Goal: Transaction & Acquisition: Purchase product/service

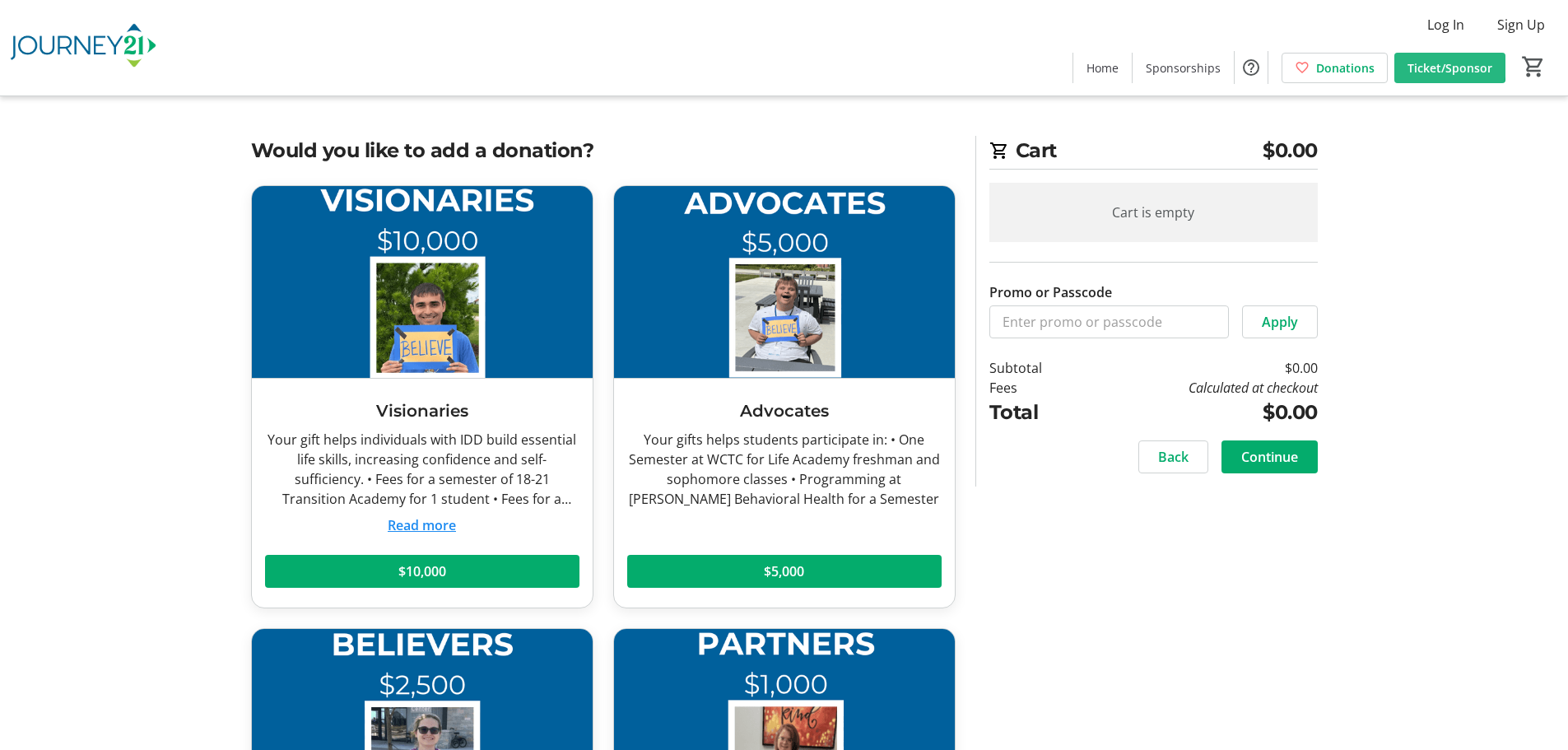
click at [1434, 61] on span "Ticket/Sponsor" at bounding box center [1449, 67] width 85 height 17
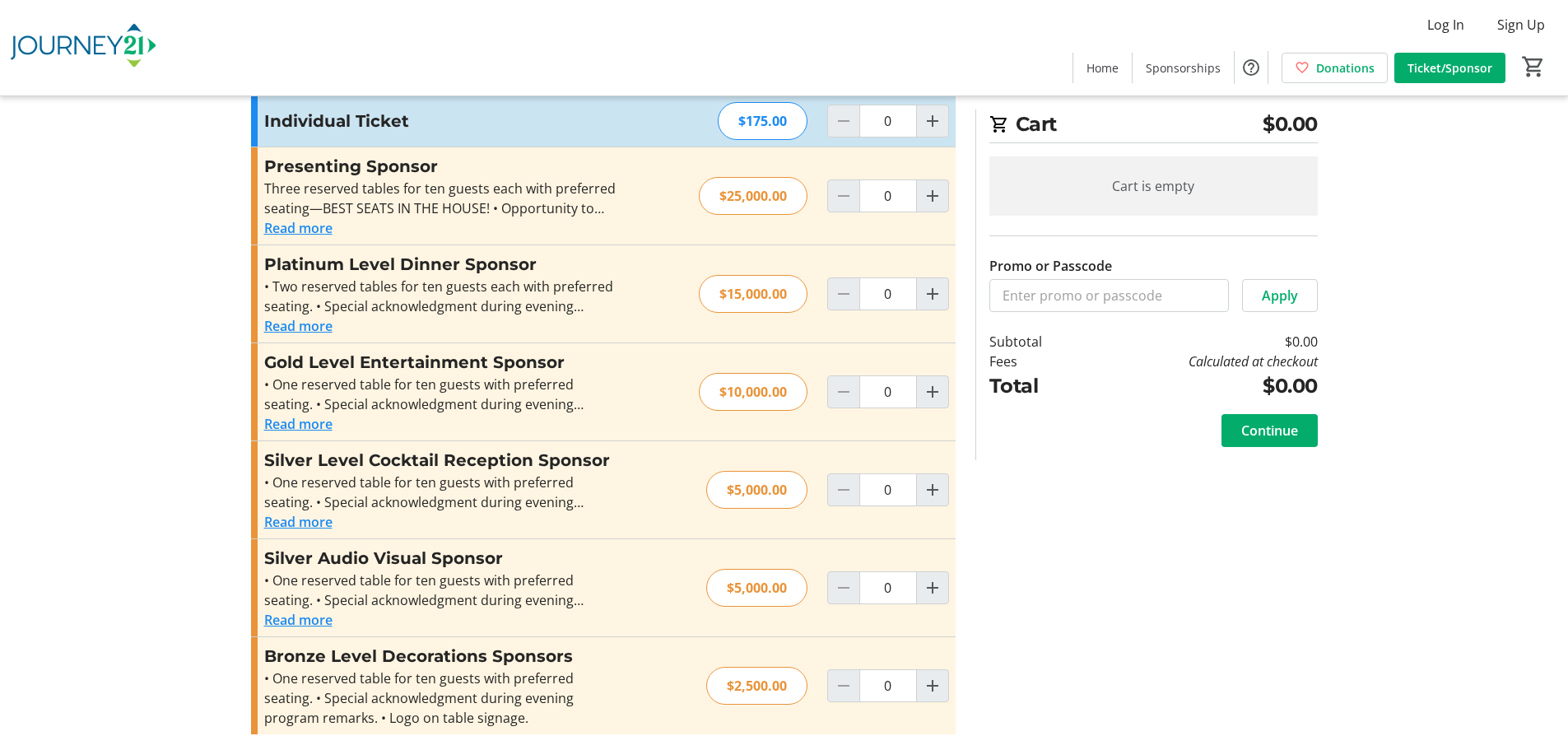
scroll to position [104, 0]
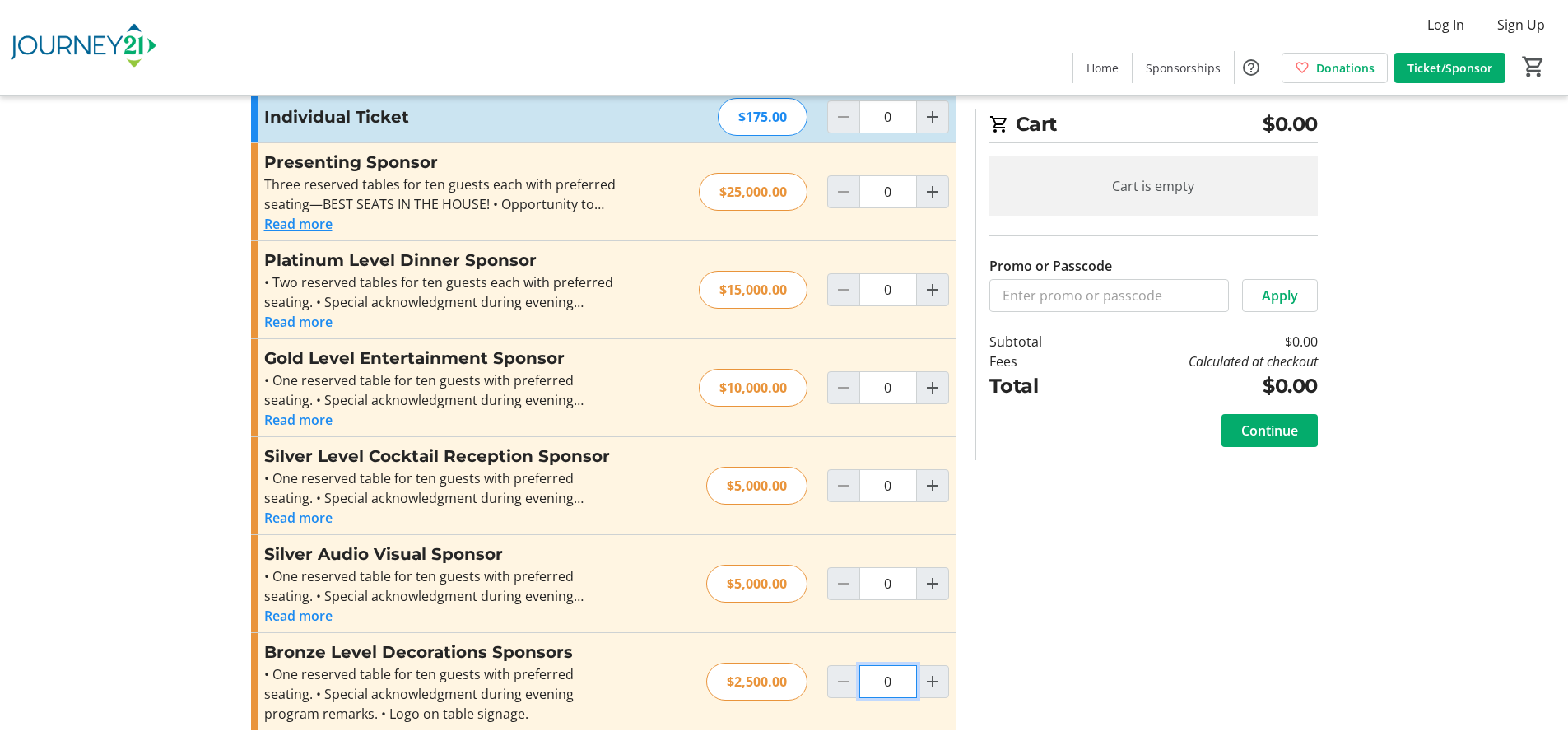
click at [915, 677] on input "0" at bounding box center [889, 681] width 58 height 33
click at [929, 677] on mat-icon "Increment by one" at bounding box center [933, 681] width 20 height 20
type input "1"
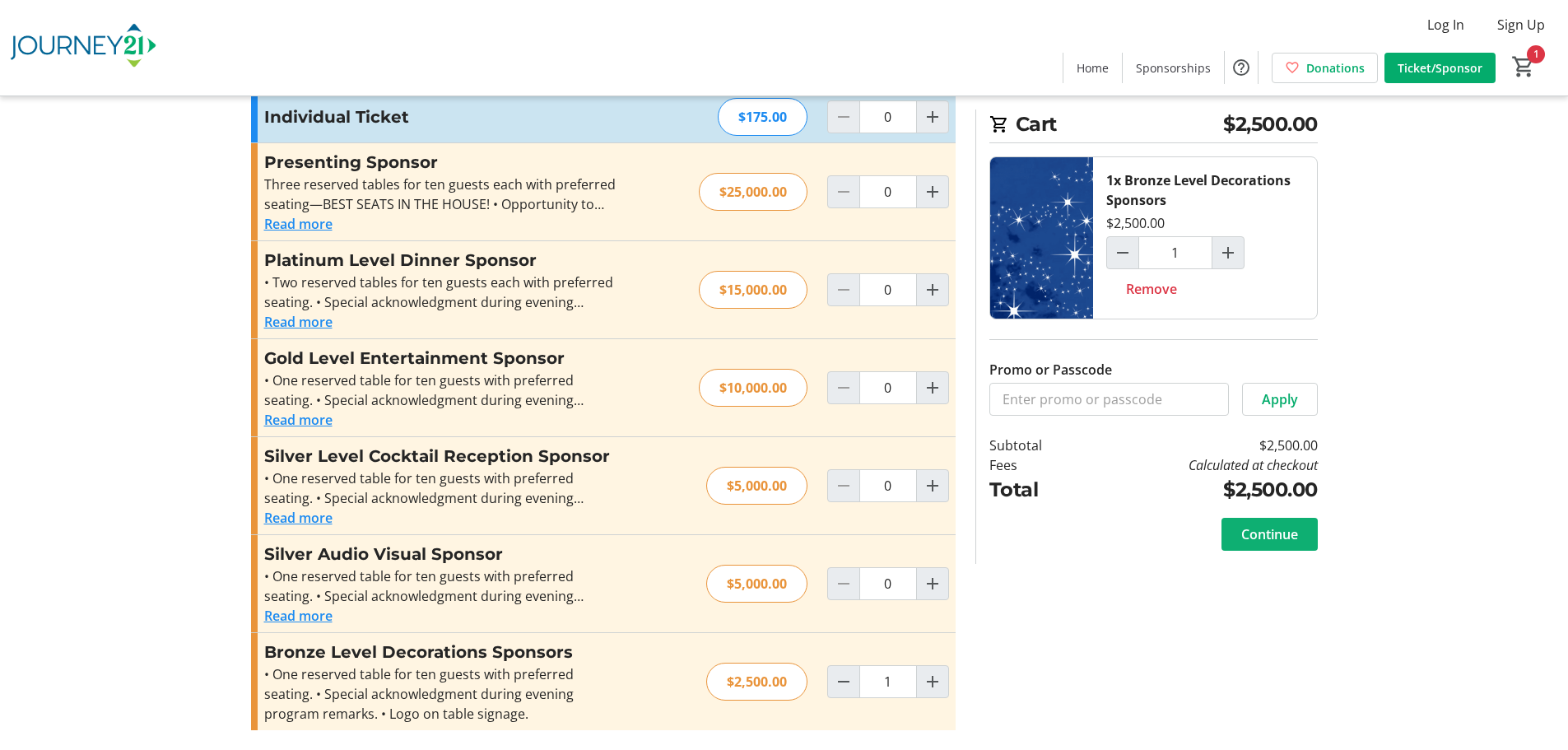
click at [1270, 540] on span "Continue" at bounding box center [1269, 534] width 57 height 20
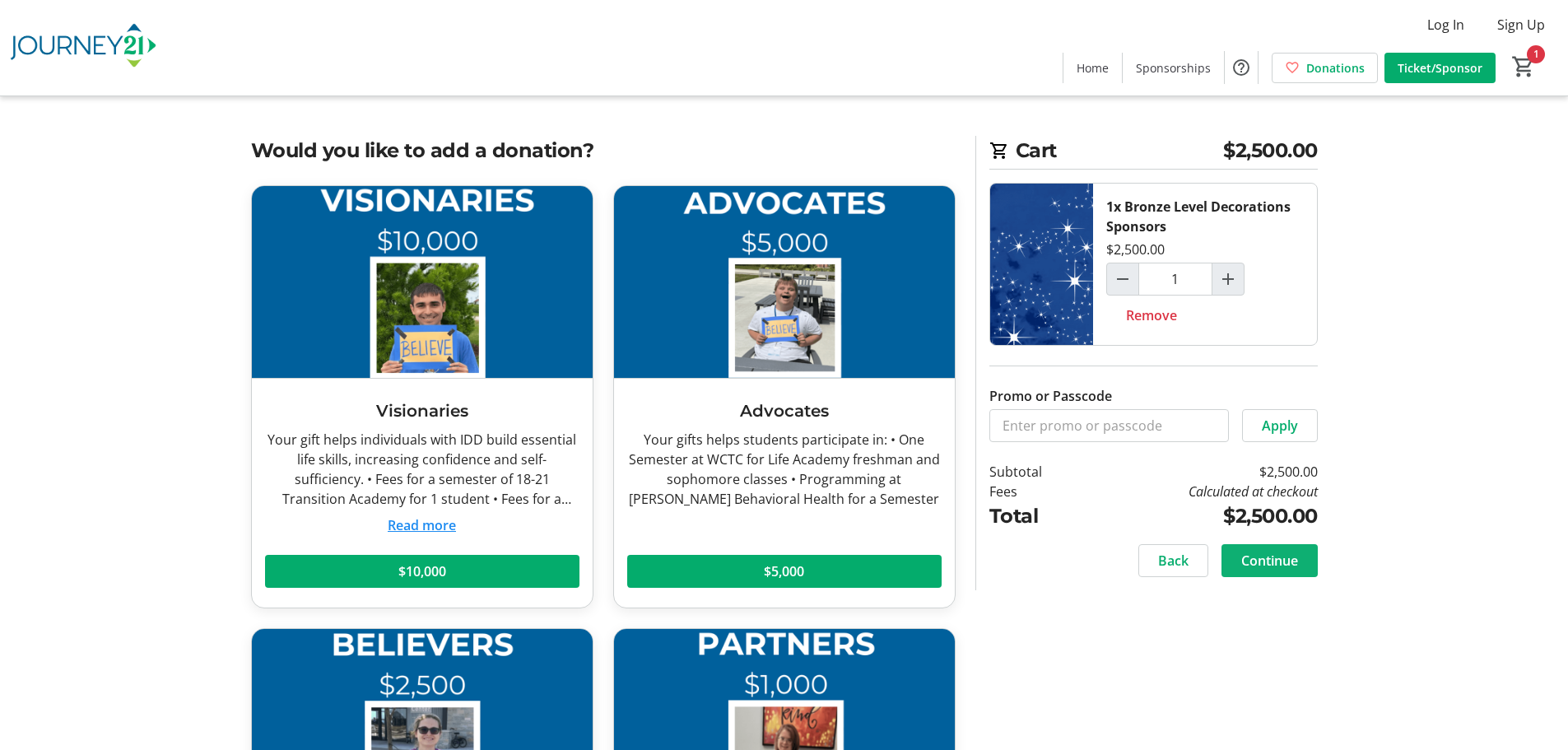
click at [1269, 564] on span "Continue" at bounding box center [1269, 561] width 57 height 20
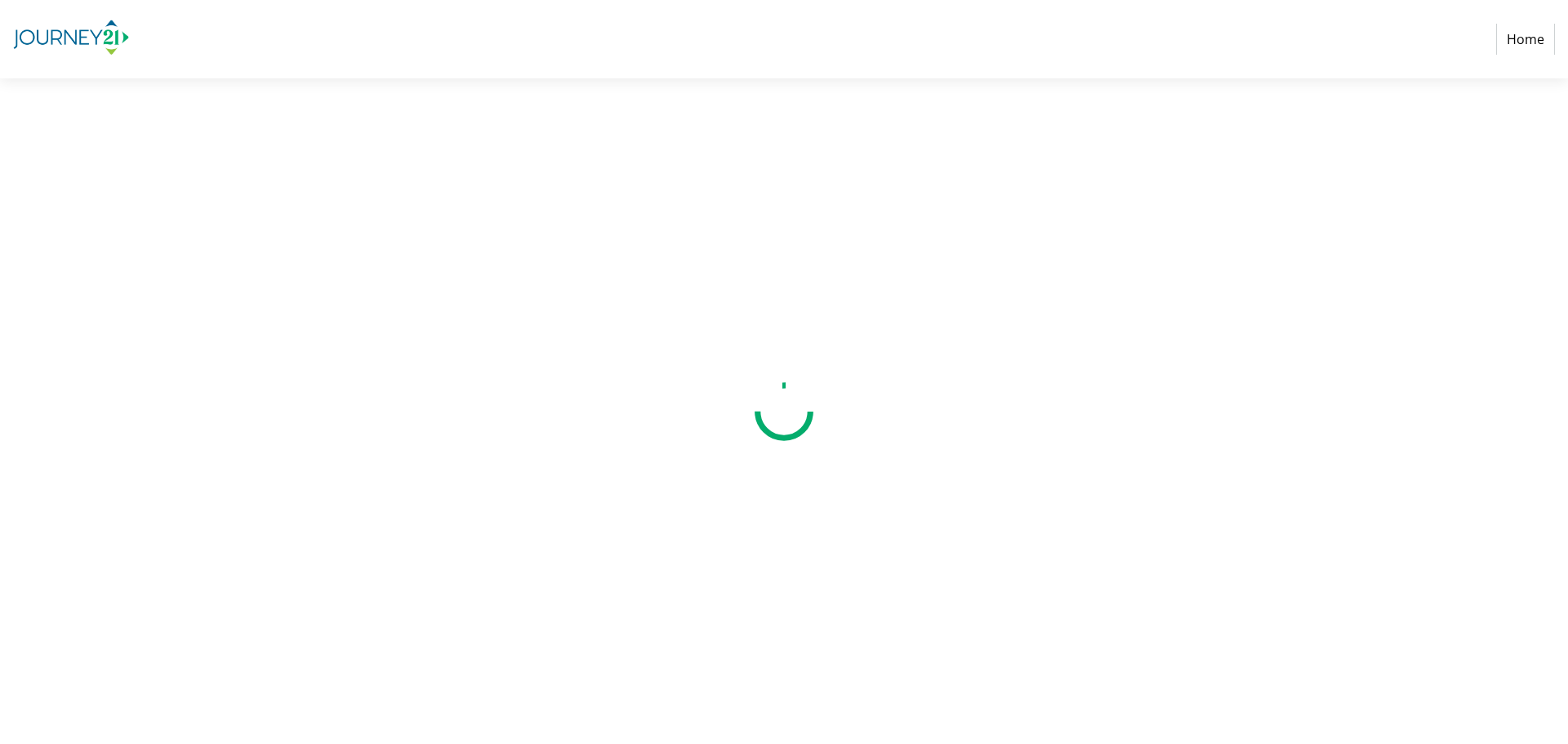
select select "US"
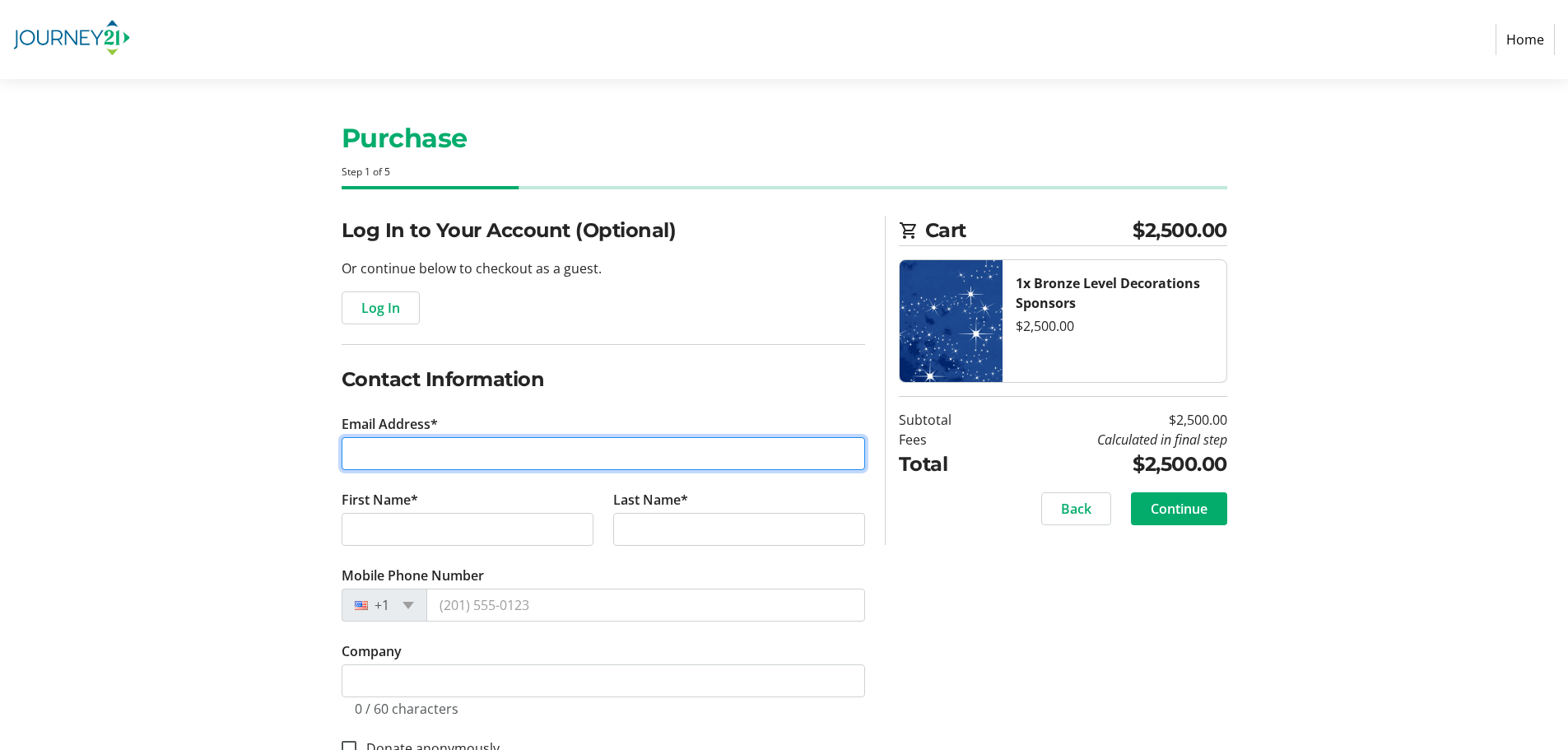
click at [390, 452] on input "Email Address*" at bounding box center [603, 453] width 524 height 33
type input "[EMAIL_ADDRESS][DOMAIN_NAME]"
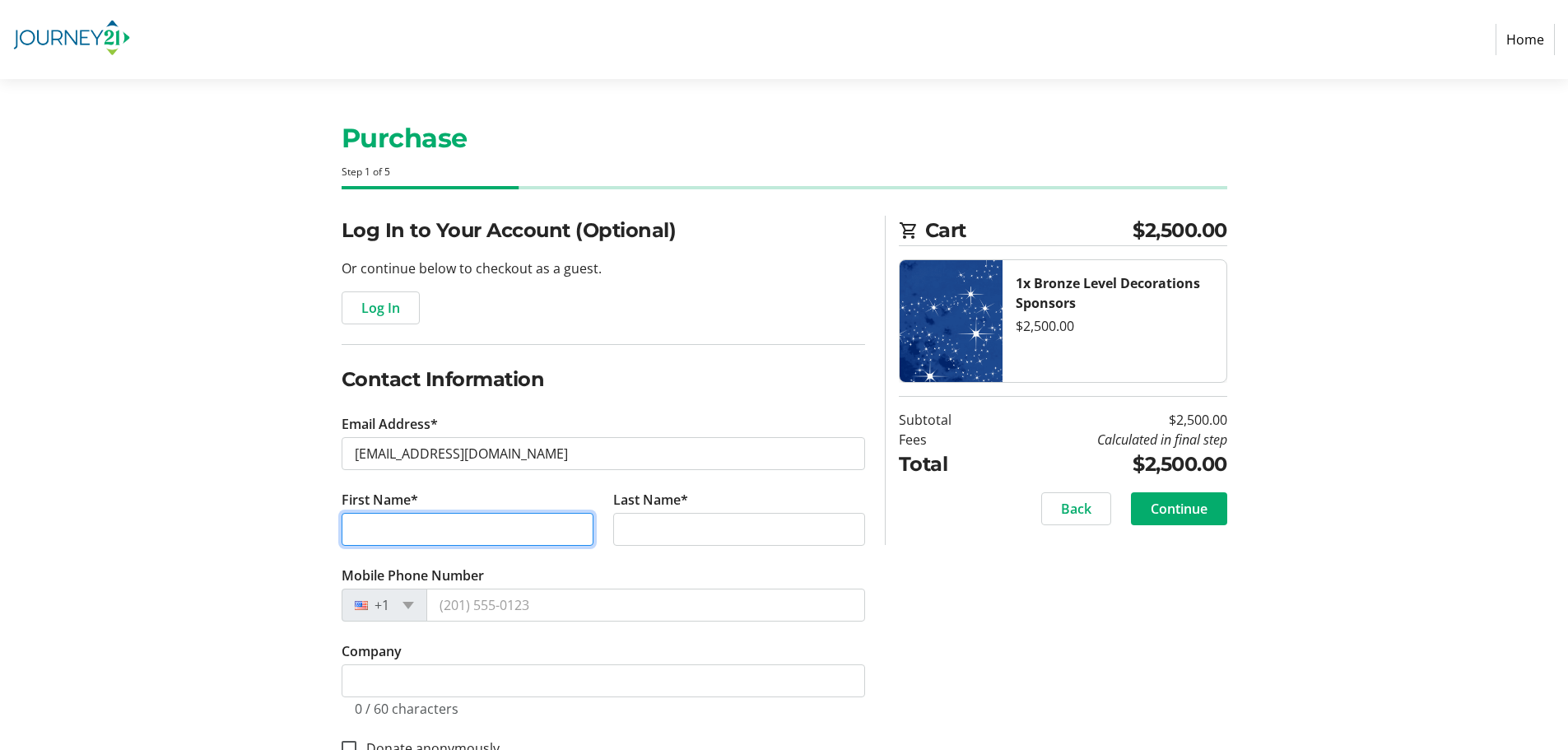
type input "Kamryn"
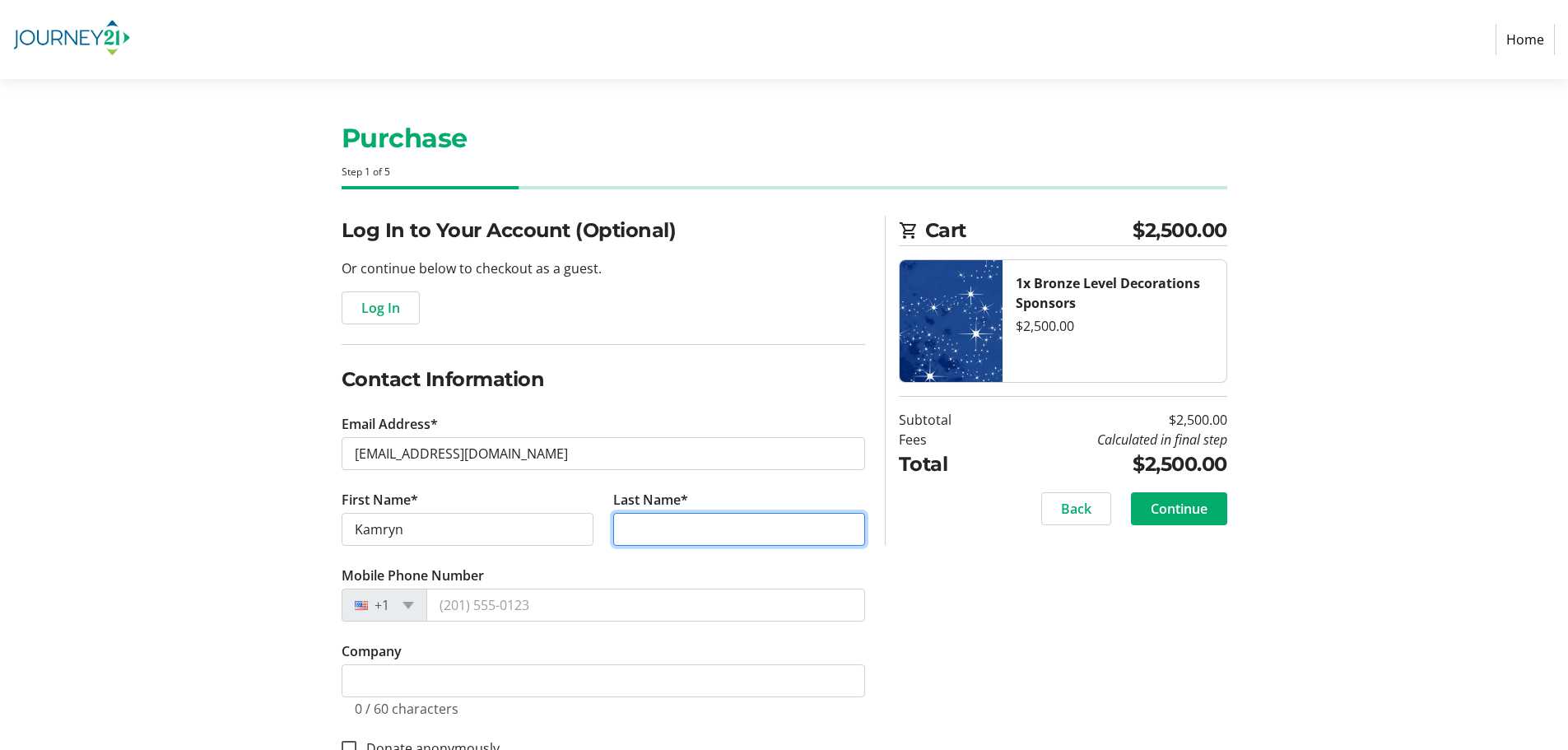
type input "[PERSON_NAME]"
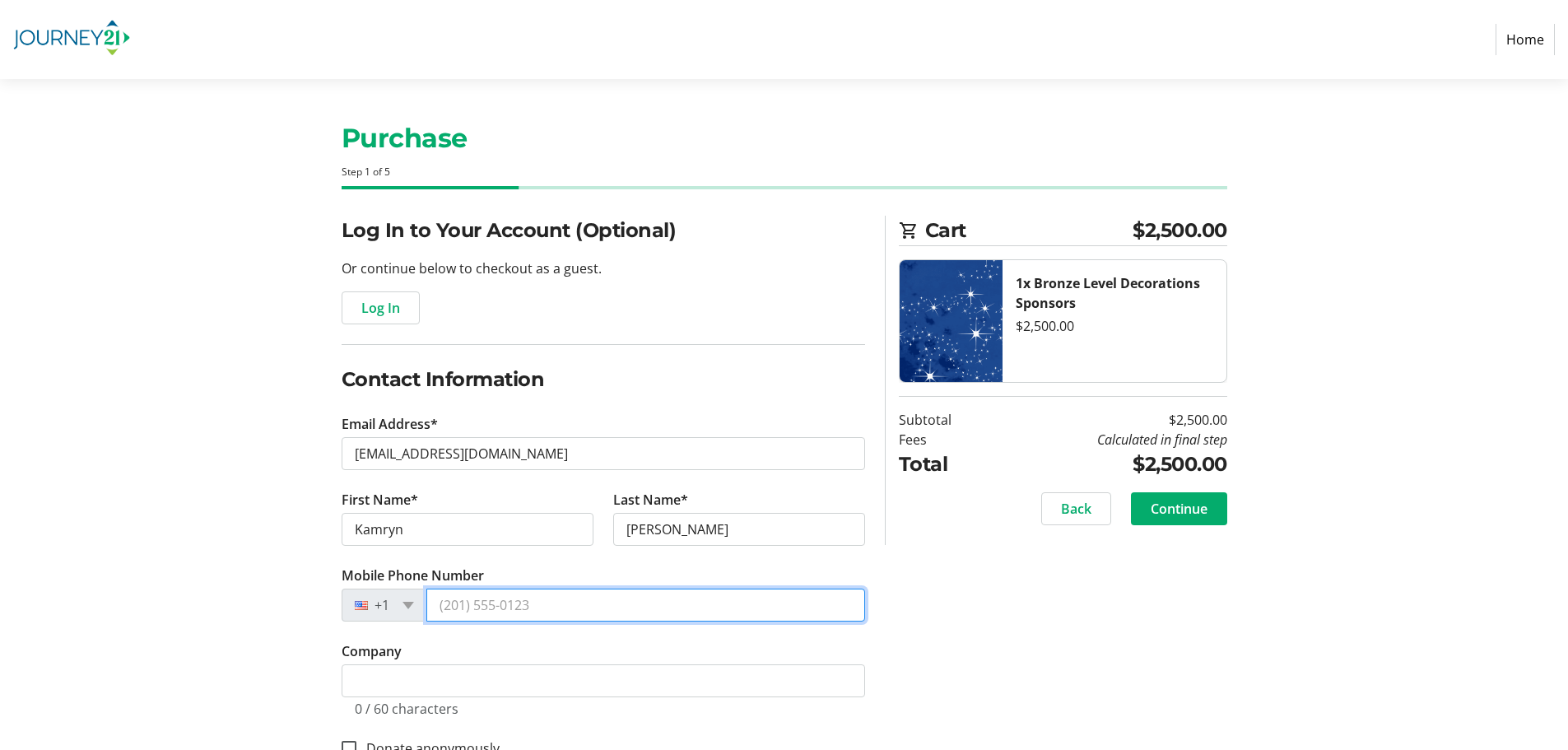
type input "[PHONE_NUMBER]"
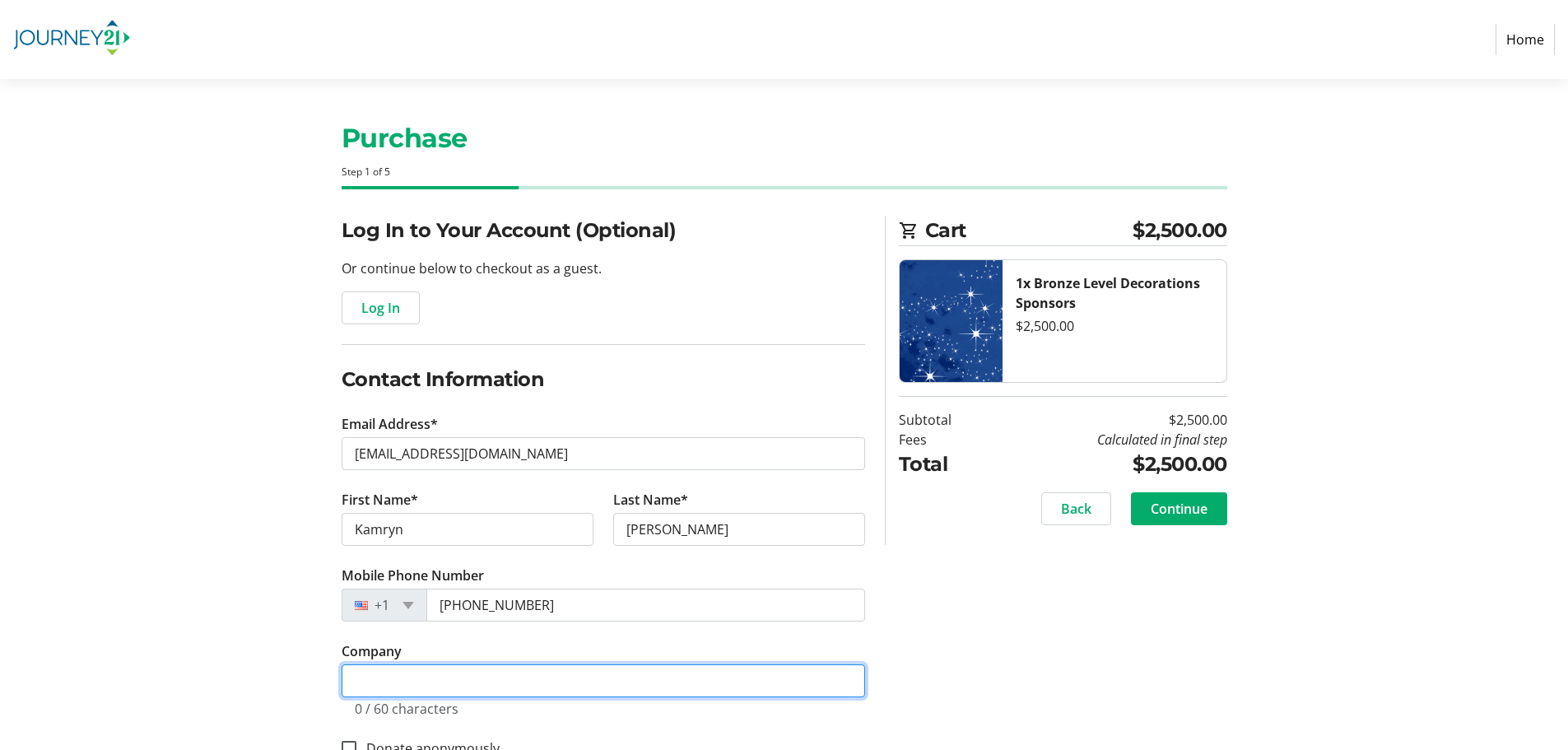
type input "[PERSON_NAME] Construction, Inc."
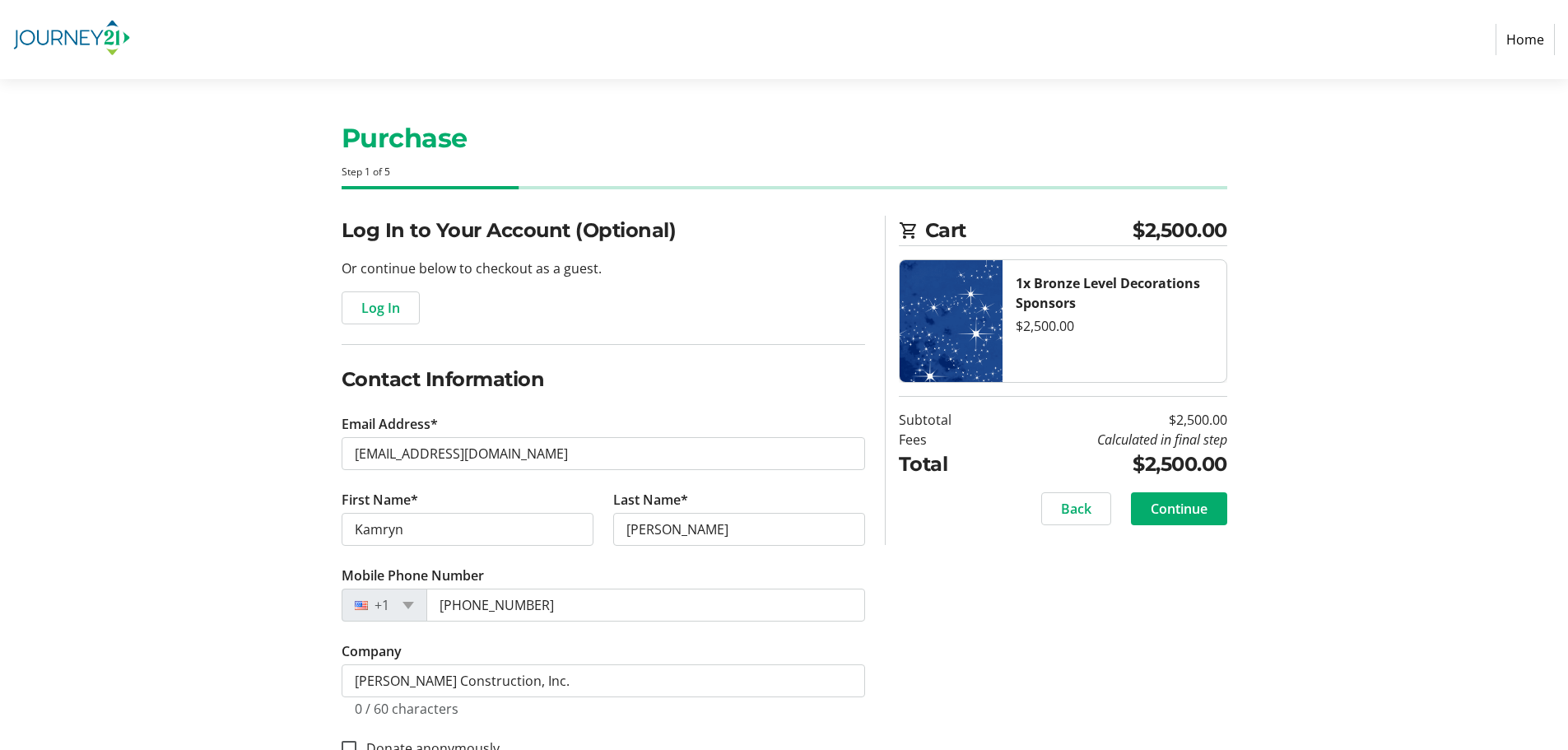
type input "N56W16758 [GEOGRAPHIC_DATA]"
type input "[GEOGRAPHIC_DATA]"
select select "WI"
type input "53051"
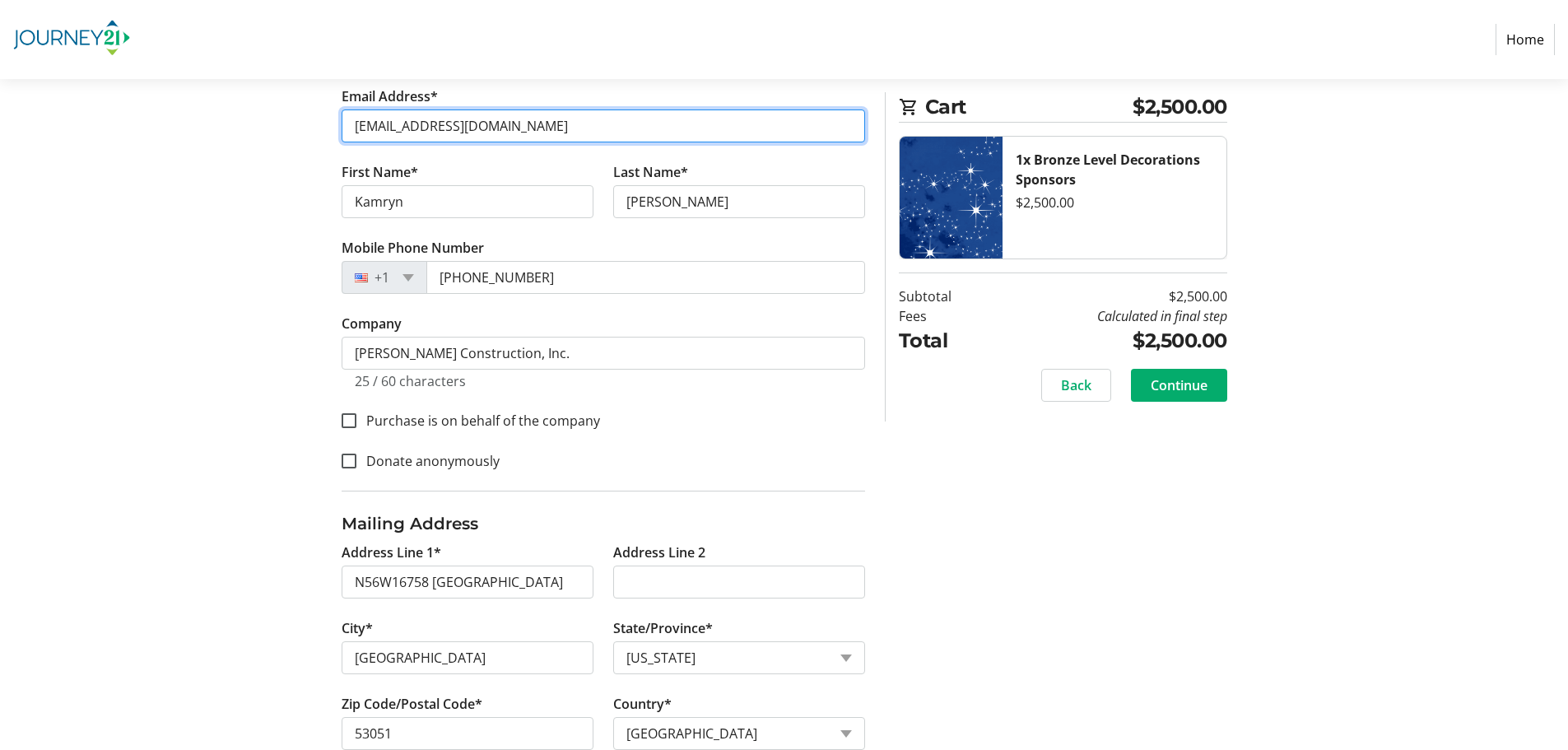
scroll to position [329, 0]
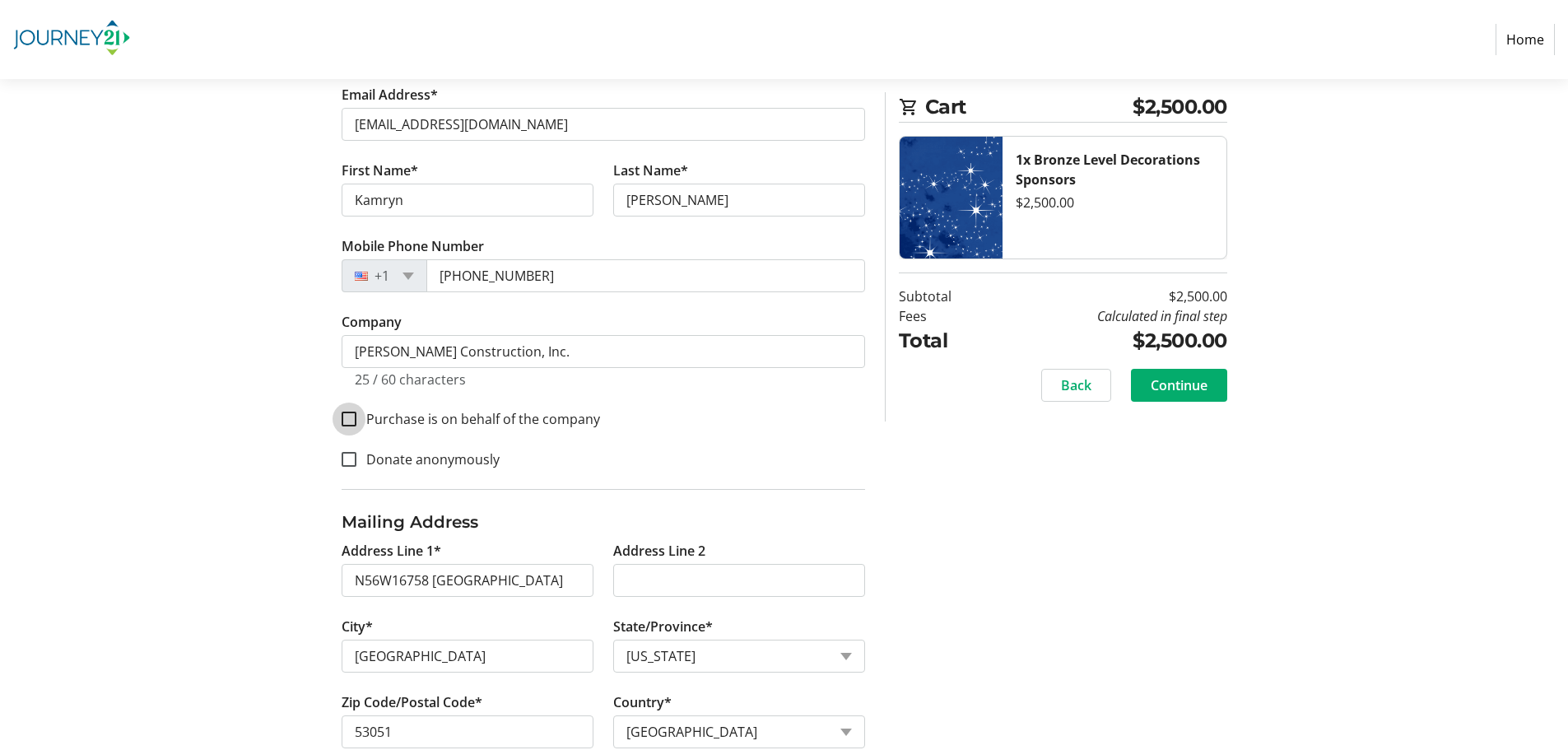
click at [345, 423] on input "Purchase is on behalf of the company" at bounding box center [348, 419] width 14 height 14
checkbox input "true"
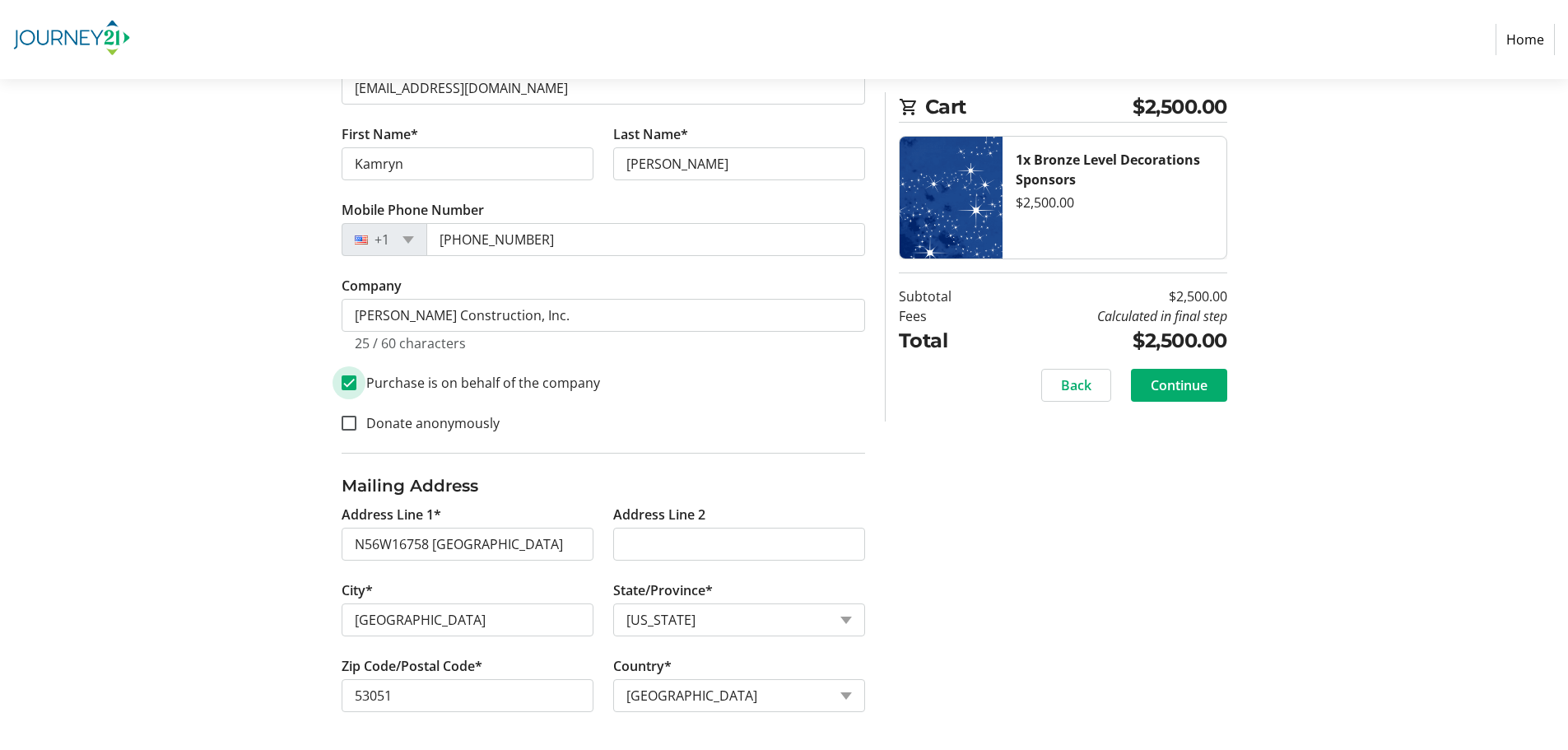
scroll to position [367, 0]
click at [1188, 390] on span "Continue" at bounding box center [1179, 385] width 57 height 20
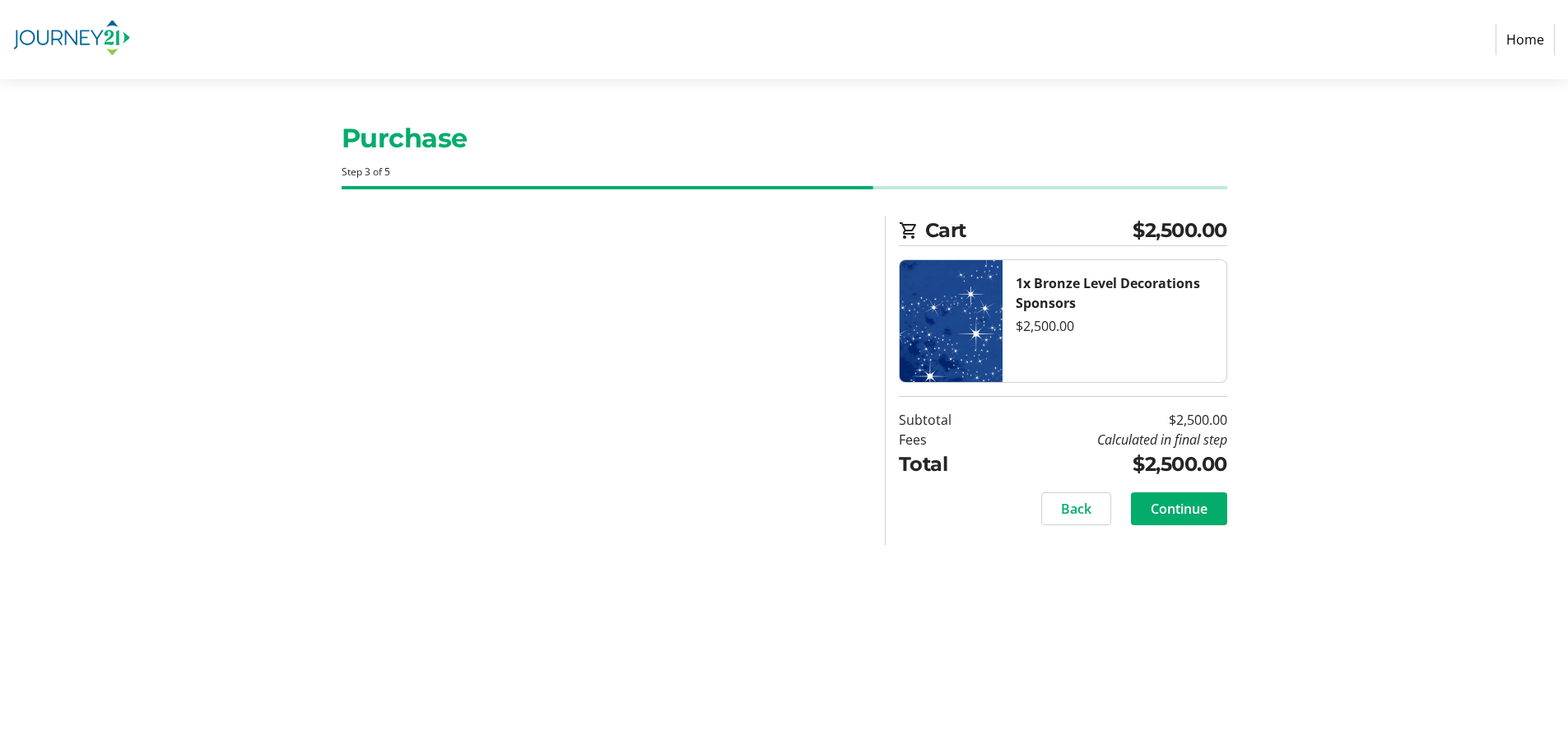
scroll to position [0, 0]
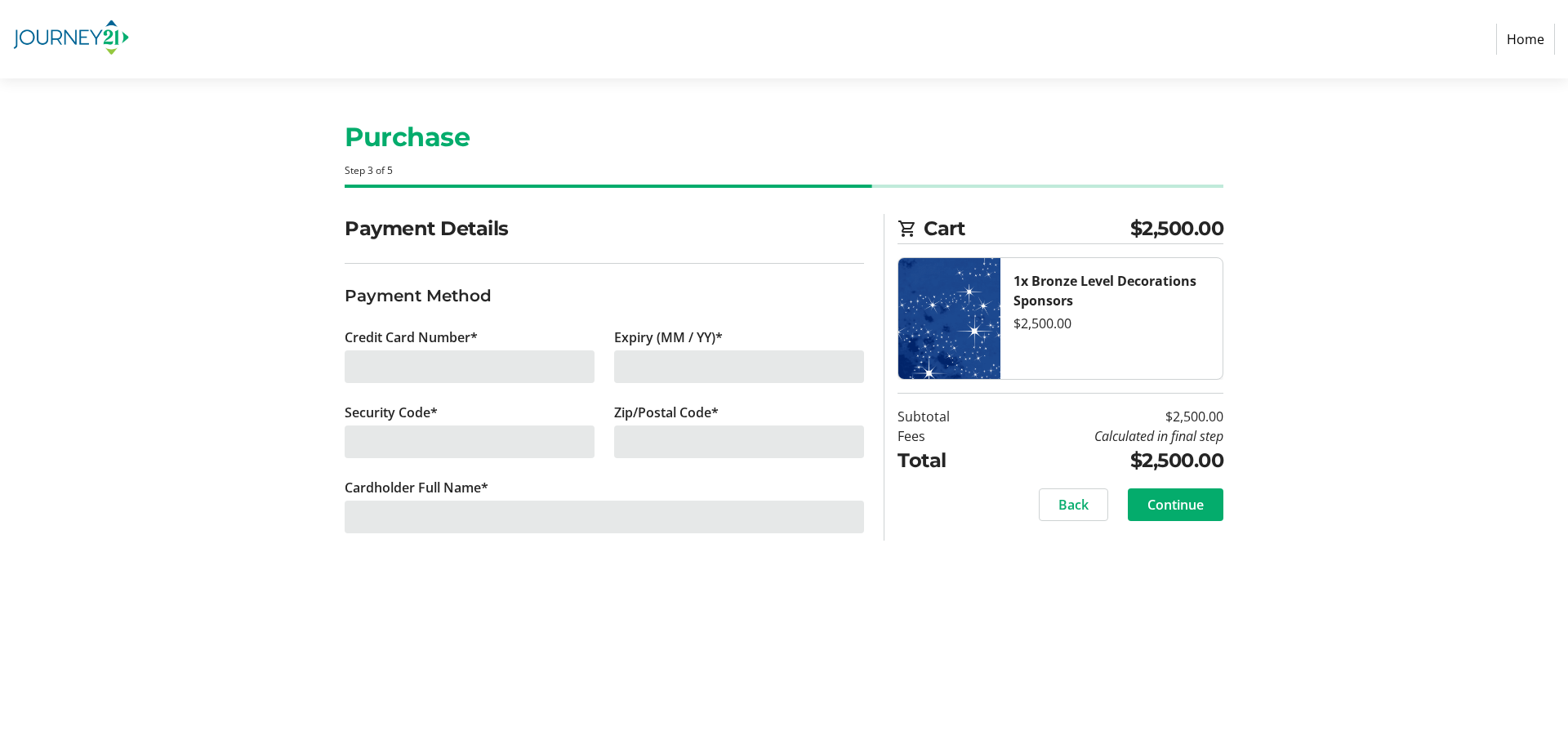
click at [465, 367] on div at bounding box center [470, 366] width 250 height 32
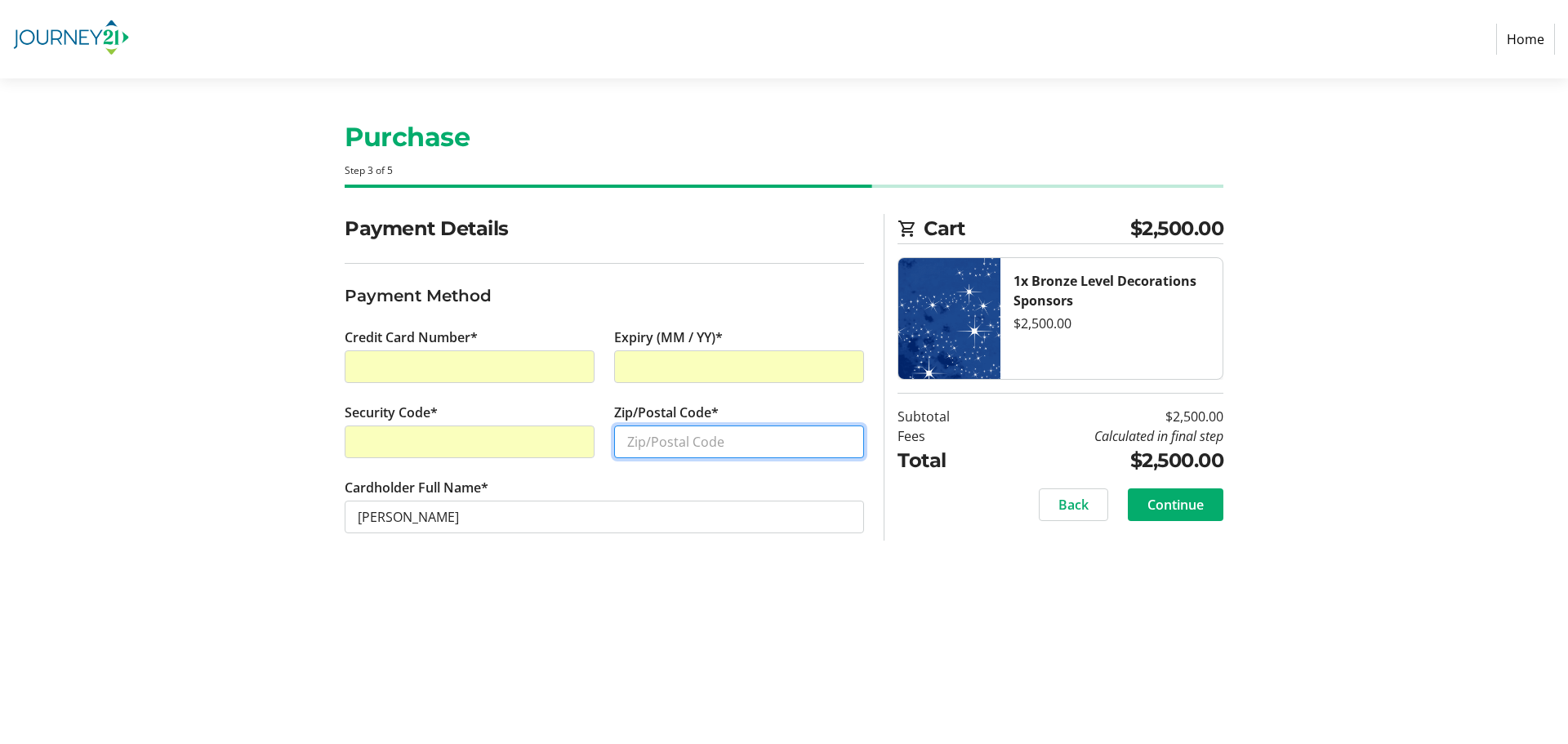
click at [693, 448] on input "Zip/Postal Code*" at bounding box center [739, 442] width 250 height 32
type input "53051"
click at [1173, 503] on span "Continue" at bounding box center [1176, 504] width 57 height 20
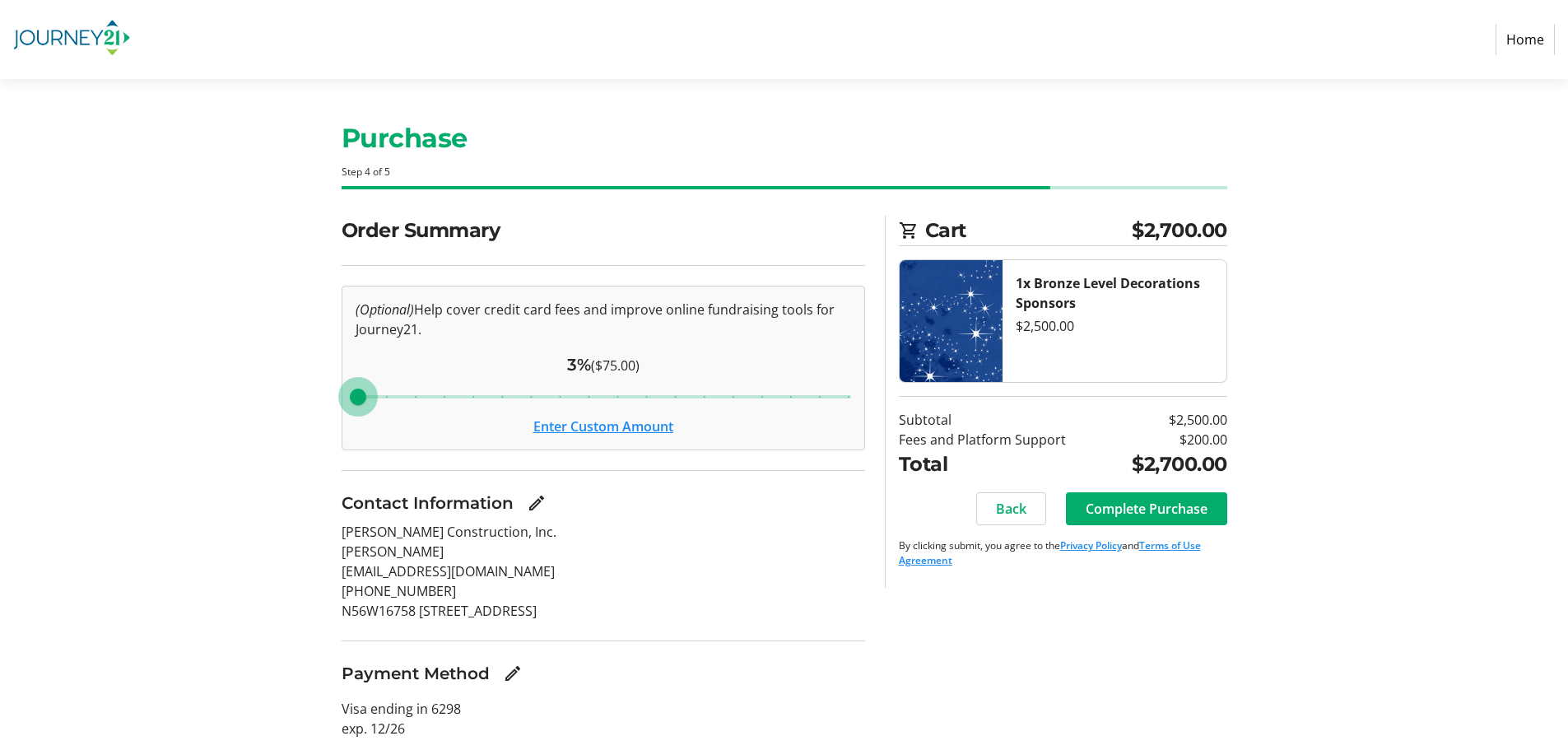
drag, startPoint x: 506, startPoint y: 391, endPoint x: 314, endPoint y: 390, distance: 192.0
type input "3"
click at [338, 390] on input "range" at bounding box center [603, 396] width 530 height 36
click at [573, 422] on button "Enter Custom Amount" at bounding box center [603, 426] width 140 height 20
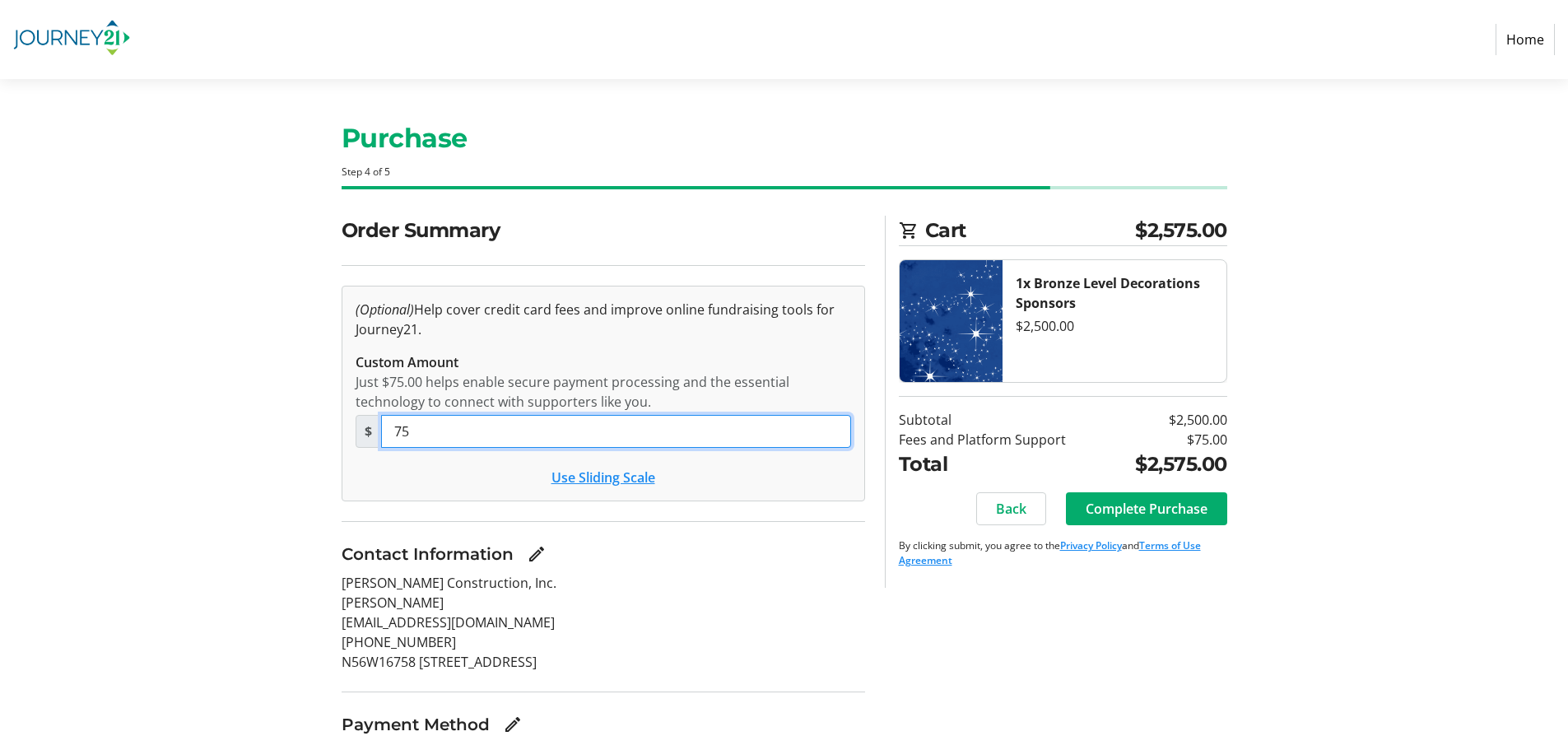
click at [573, 422] on input "75" at bounding box center [615, 431] width 470 height 33
type input "0"
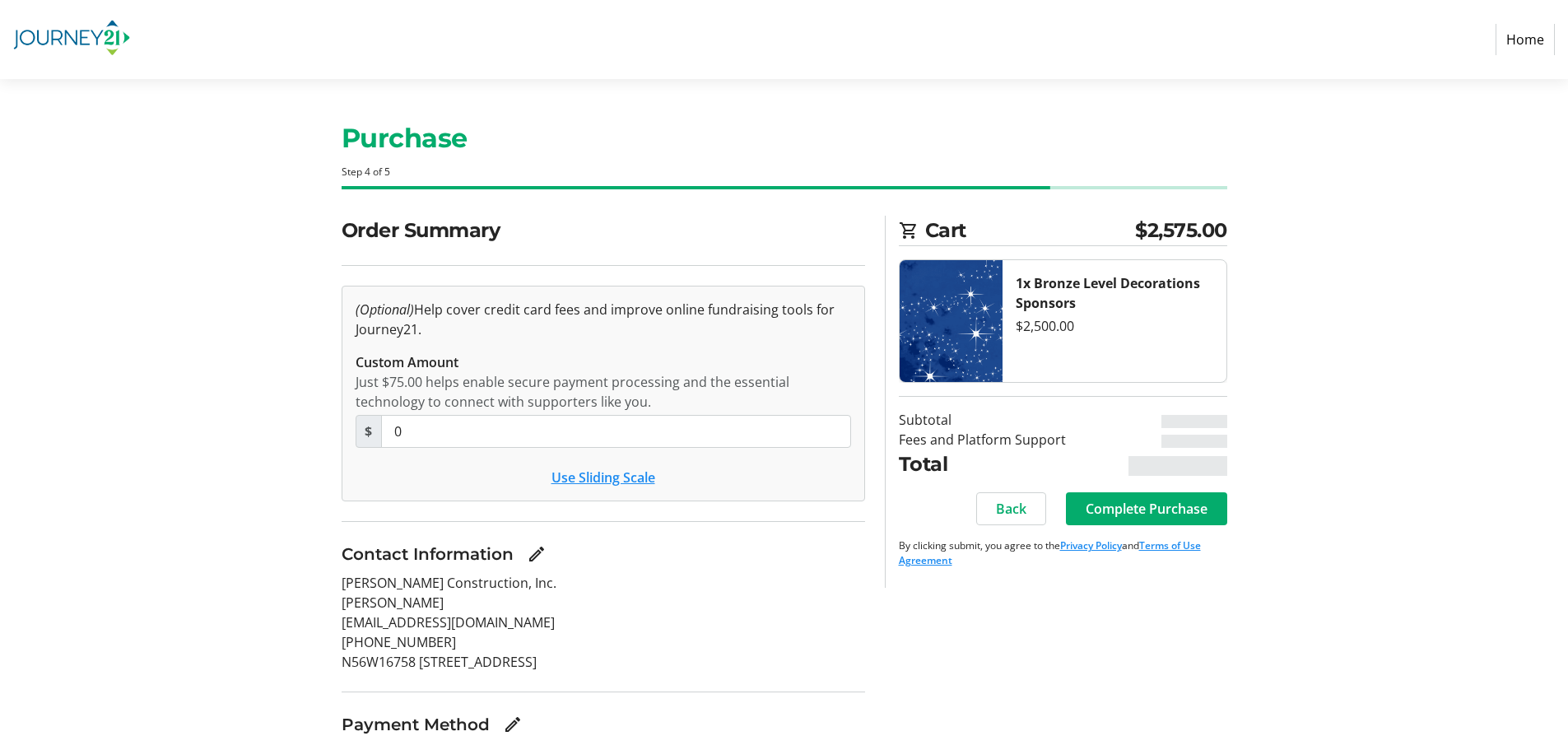
click at [839, 564] on div "Contact Information" at bounding box center [603, 554] width 524 height 24
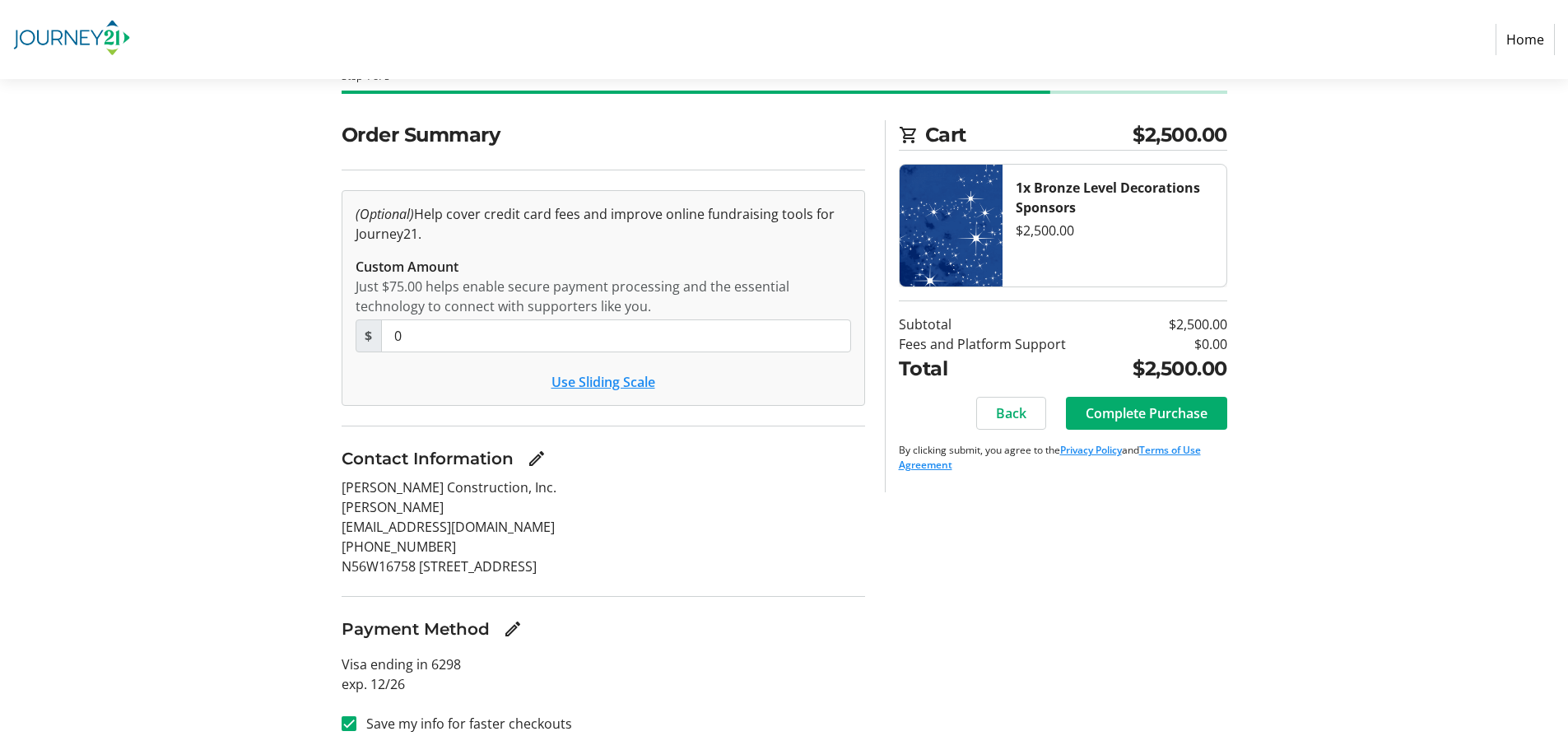
scroll to position [99, 0]
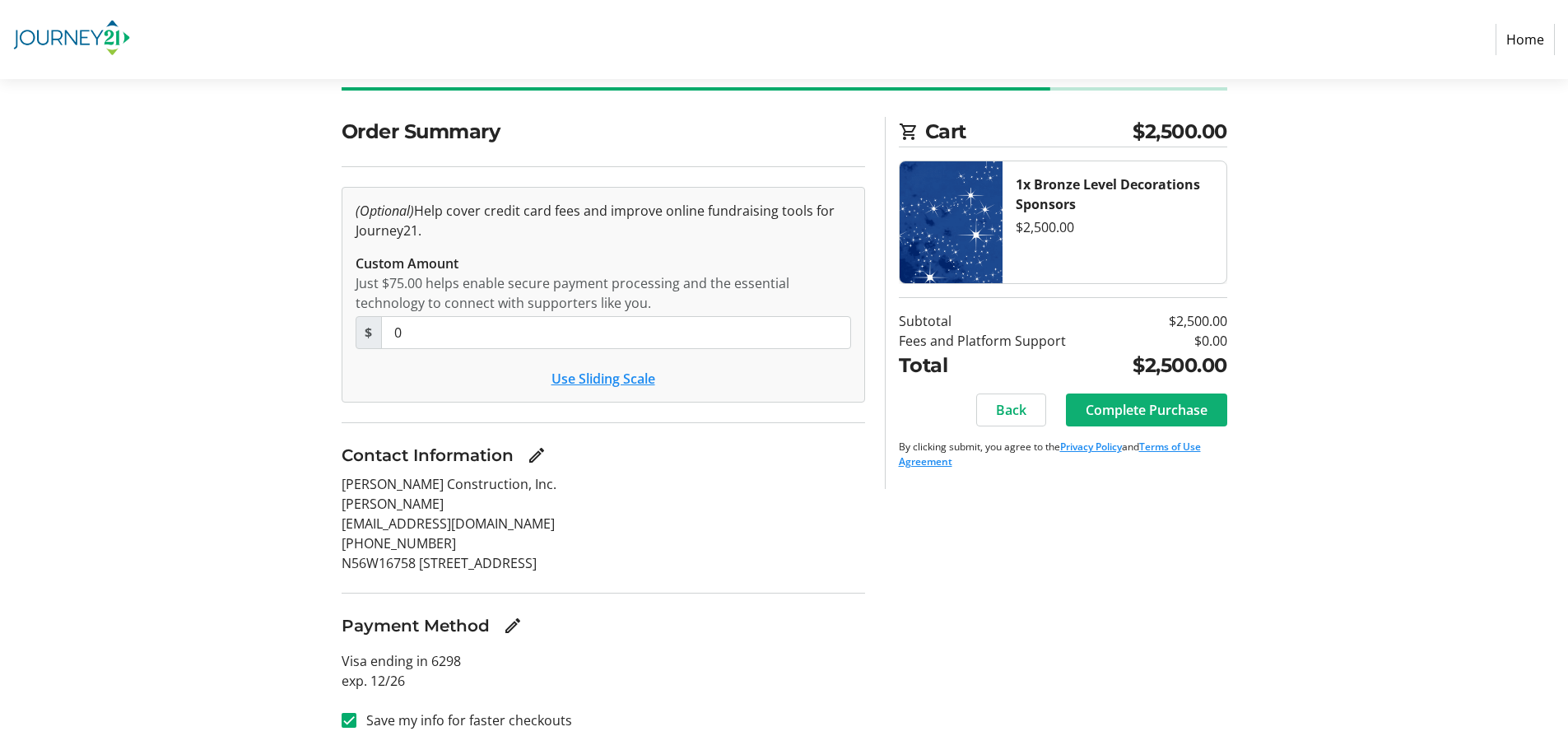
click at [1211, 413] on span at bounding box center [1146, 410] width 161 height 40
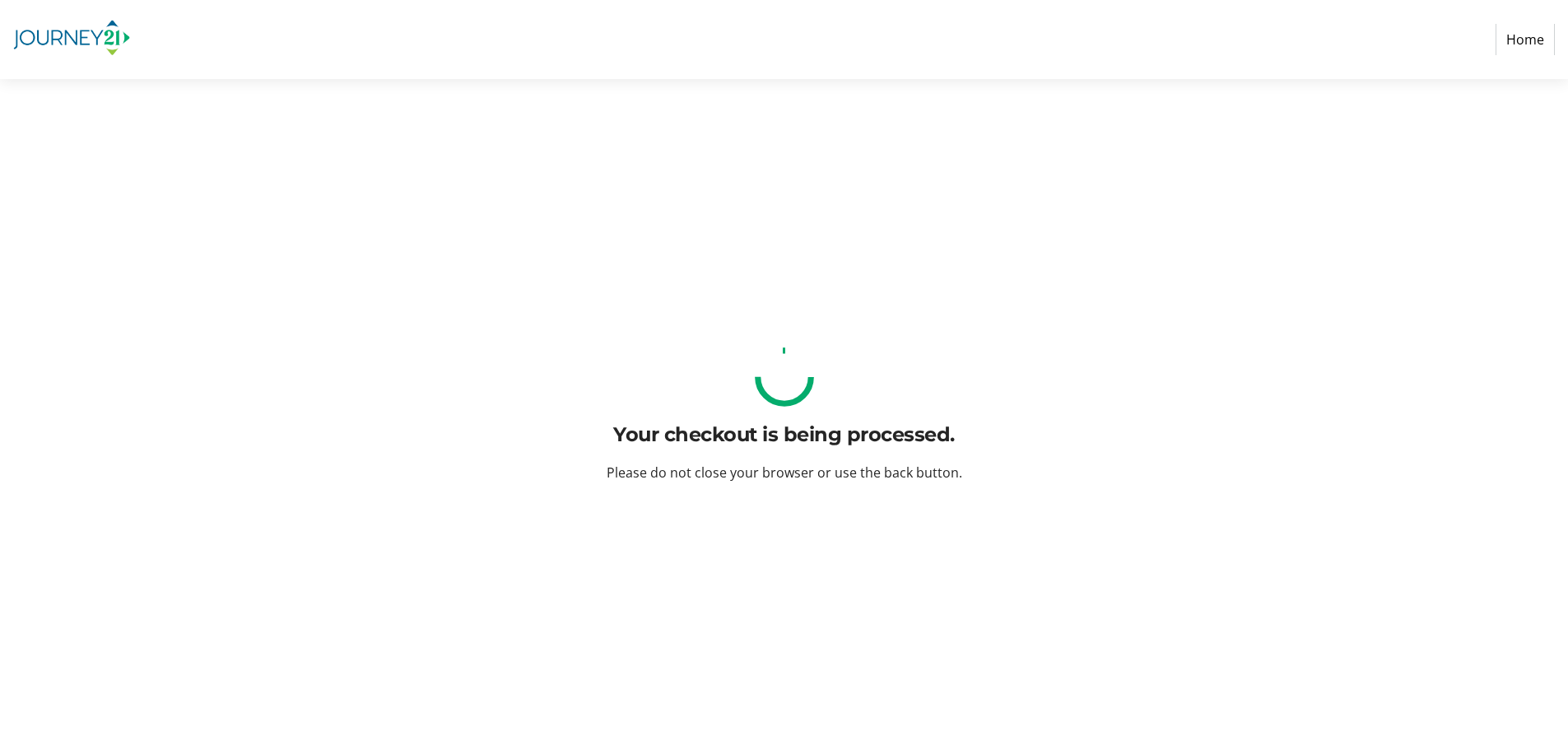
scroll to position [0, 0]
